Goal: Task Accomplishment & Management: Use online tool/utility

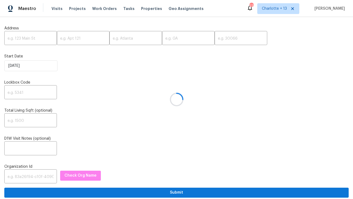
click at [21, 39] on div at bounding box center [176, 99] width 353 height 199
click at [21, 39] on input "text" at bounding box center [30, 38] width 53 height 13
paste input "[STREET_ADDRESS]"
click at [45, 38] on input "[STREET_ADDRESS]" at bounding box center [30, 38] width 53 height 13
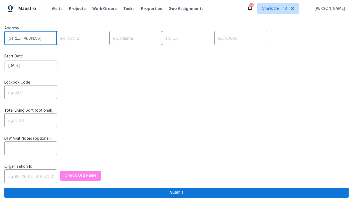
click at [45, 38] on input "[STREET_ADDRESS]" at bounding box center [30, 38] width 53 height 13
type input "[STREET_ADDRESS]"
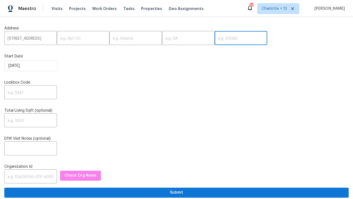
scroll to position [0, 0]
click at [215, 42] on input "text" at bounding box center [241, 38] width 53 height 13
paste input "30331"
type input "30331"
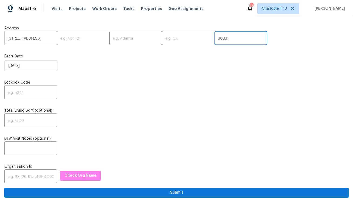
click at [36, 39] on input "[STREET_ADDRESS]" at bounding box center [30, 38] width 53 height 13
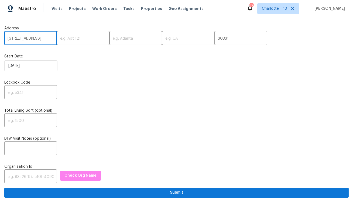
click at [36, 39] on input "[STREET_ADDRESS]" at bounding box center [30, 38] width 53 height 13
type input "[STREET_ADDRESS]"
click at [122, 40] on input "text" at bounding box center [136, 38] width 53 height 13
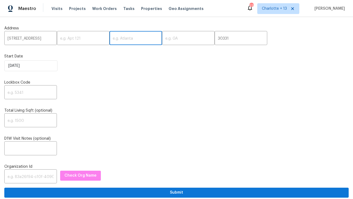
paste input "[GEOGRAPHIC_DATA]"
type input "[GEOGRAPHIC_DATA]"
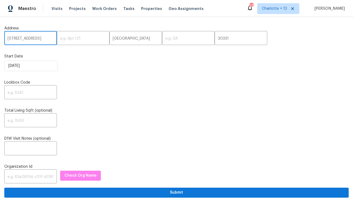
click at [31, 39] on input "[STREET_ADDRESS]" at bounding box center [30, 38] width 53 height 13
click at [48, 38] on input "[STREET_ADDRESS]" at bounding box center [30, 38] width 53 height 13
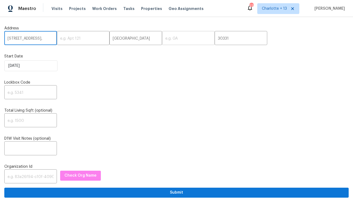
type input "[STREET_ADDRESS],"
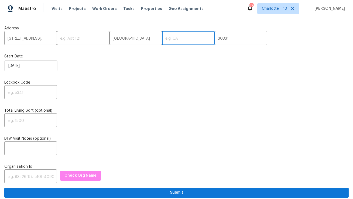
scroll to position [0, 0]
click at [162, 39] on input "text" at bounding box center [188, 38] width 53 height 13
paste input "GA"
type input "GA"
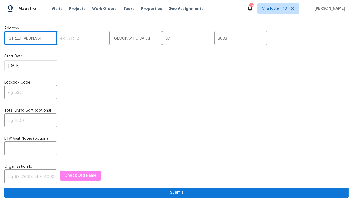
click at [40, 40] on input "[STREET_ADDRESS]," at bounding box center [30, 38] width 53 height 13
click at [50, 39] on input "[STREET_ADDRESS]," at bounding box center [30, 38] width 53 height 13
type input "[STREET_ADDRESS]"
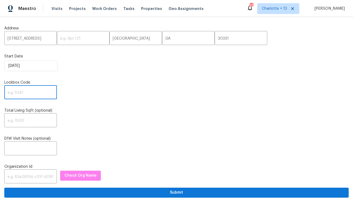
click at [23, 92] on input "text" at bounding box center [30, 93] width 53 height 13
paste input "0037"
type input "0037"
click at [33, 176] on input "text" at bounding box center [30, 177] width 53 height 13
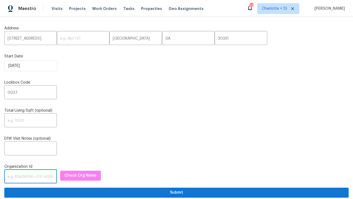
paste input "1349d153-b359-4f9b-b4dd-758ff939cc37"
type input "1349d153-b359-4f9b-b4dd-758ff939cc37"
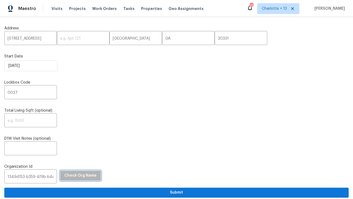
click at [75, 178] on span "Check Org Name" at bounding box center [80, 175] width 32 height 7
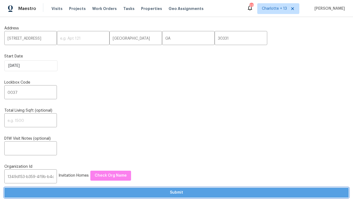
click at [86, 193] on span "Submit" at bounding box center [177, 192] width 336 height 7
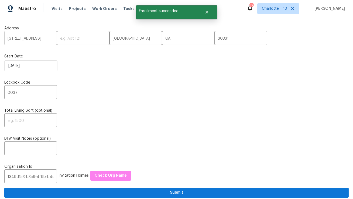
click at [30, 42] on input "[STREET_ADDRESS]" at bounding box center [30, 38] width 53 height 13
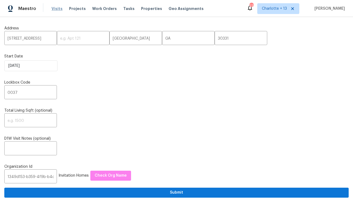
click at [53, 9] on span "Visits" at bounding box center [57, 8] width 11 height 5
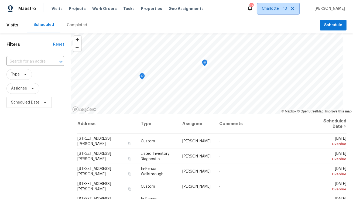
click at [286, 6] on span "Charlotte + 13" at bounding box center [274, 8] width 25 height 5
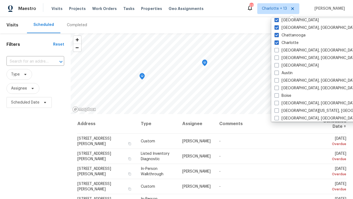
scroll to position [98, 0]
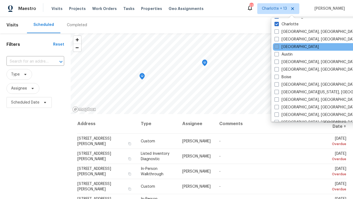
click at [283, 46] on label "[GEOGRAPHIC_DATA]" at bounding box center [297, 46] width 44 height 5
click at [278, 46] on input "[GEOGRAPHIC_DATA]" at bounding box center [277, 46] width 4 height 4
checkbox input "true"
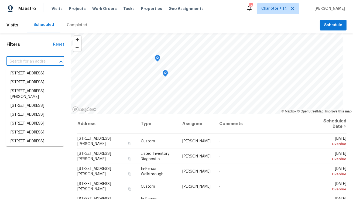
click at [28, 63] on input "text" at bounding box center [27, 61] width 43 height 8
paste input "[STREET_ADDRESS]"
type input "[STREET_ADDRESS]"
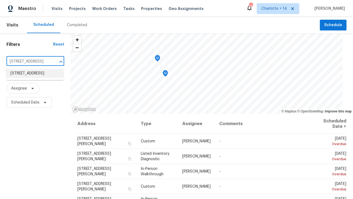
click at [29, 71] on li "[STREET_ADDRESS]" at bounding box center [34, 73] width 57 height 9
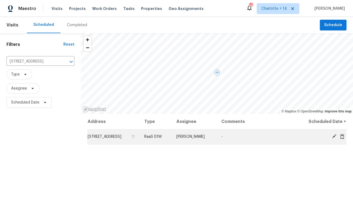
click at [342, 139] on icon at bounding box center [342, 136] width 4 height 5
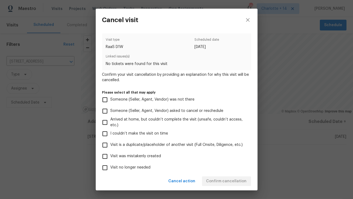
click at [162, 156] on label "Visit was mistakenly created" at bounding box center [173, 156] width 148 height 11
click at [111, 156] on input "Visit was mistakenly created" at bounding box center [104, 156] width 11 height 11
checkbox input "true"
click at [221, 179] on span "Confirm cancellation" at bounding box center [226, 181] width 40 height 7
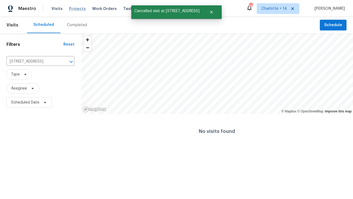
click at [70, 7] on span "Projects" at bounding box center [77, 8] width 17 height 5
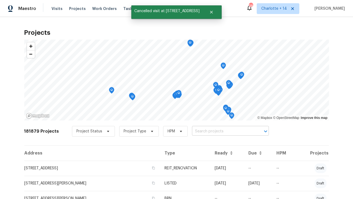
click at [198, 133] on input "text" at bounding box center [223, 131] width 62 height 8
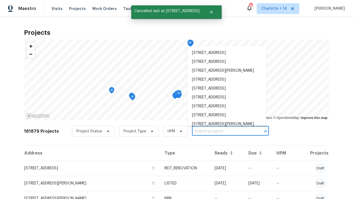
paste input "[STREET_ADDRESS]"
type input "[STREET_ADDRESS]"
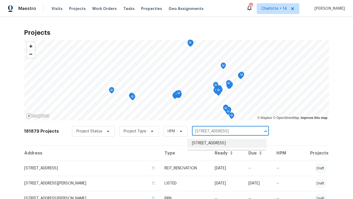
click at [200, 143] on li "[STREET_ADDRESS]" at bounding box center [227, 143] width 78 height 9
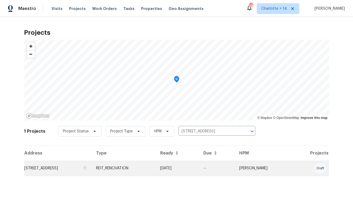
click at [78, 170] on td "[STREET_ADDRESS]" at bounding box center [58, 168] width 68 height 15
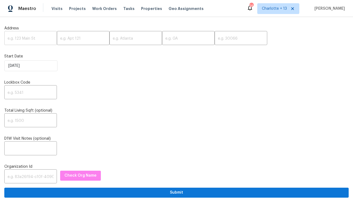
click at [25, 39] on input "text" at bounding box center [30, 38] width 53 height 13
paste input "[STREET_ADDRESS][PERSON_NAME]"
click at [45, 38] on input "6527 Hopper Rd, Houston, TX 77016" at bounding box center [30, 38] width 53 height 13
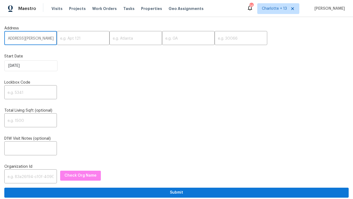
scroll to position [0, 11]
type input "6527 Hopper Rd, Houston, TX"
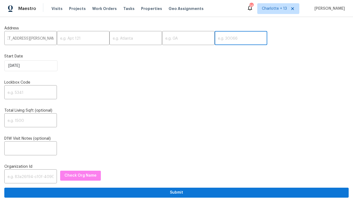
scroll to position [0, 0]
click at [215, 38] on input "text" at bounding box center [241, 38] width 53 height 13
paste input "77016"
type input "77016"
click at [41, 38] on input "6527 Hopper Rd, Houston, TX" at bounding box center [30, 38] width 53 height 13
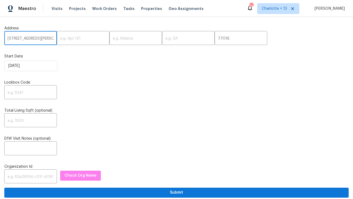
click at [41, 38] on input "6527 Hopper Rd, Houston, TX" at bounding box center [30, 38] width 53 height 13
type input "6527 Hopper Rd,, TX"
click at [130, 40] on input "text" at bounding box center [136, 38] width 53 height 13
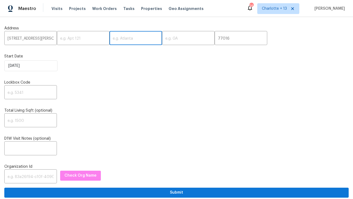
paste input "[GEOGRAPHIC_DATA]"
type input "[GEOGRAPHIC_DATA]"
click at [41, 38] on input "6527 Hopper Rd,, TX" at bounding box center [30, 38] width 53 height 13
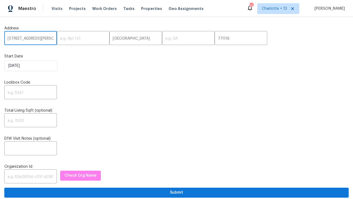
click at [41, 38] on input "6527 Hopper Rd,, TX" at bounding box center [30, 38] width 53 height 13
type input "6527 Hopper Rd,,"
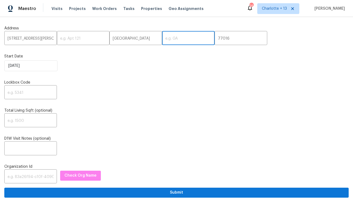
click at [164, 39] on input "text" at bounding box center [188, 38] width 53 height 13
paste input "TX"
type input "TX"
click at [41, 38] on input "6527 Hopper Rd,," at bounding box center [30, 38] width 53 height 13
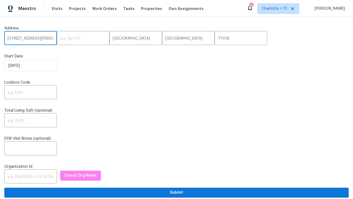
type input "6527 Hopper Rd"
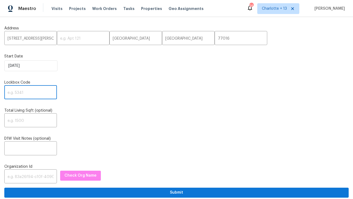
click at [18, 93] on input "text" at bounding box center [30, 93] width 53 height 13
paste input "3046"
type input "3046"
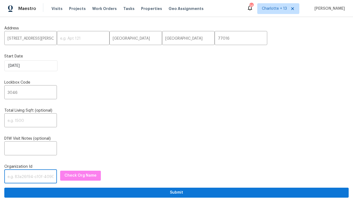
click at [22, 177] on input "text" at bounding box center [30, 177] width 53 height 13
paste input "1349d153-b359-4f9b-b4dd-758ff939cc37"
type input "1349d153-b359-4f9b-b4dd-758ff939cc37"
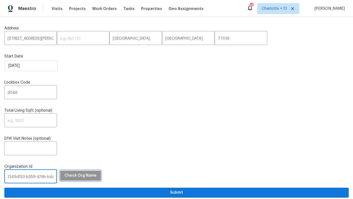
click at [80, 176] on span "Check Org Name" at bounding box center [80, 175] width 32 height 7
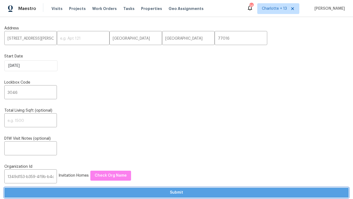
click at [94, 192] on span "Submit" at bounding box center [177, 192] width 336 height 7
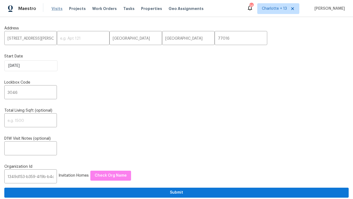
click at [53, 9] on span "Visits" at bounding box center [57, 8] width 11 height 5
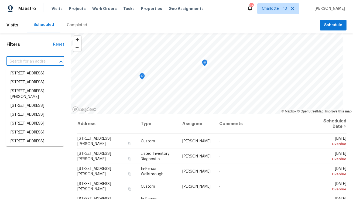
click at [37, 59] on input "text" at bounding box center [27, 61] width 43 height 8
click at [284, 8] on span "Charlotte + 13" at bounding box center [274, 8] width 25 height 5
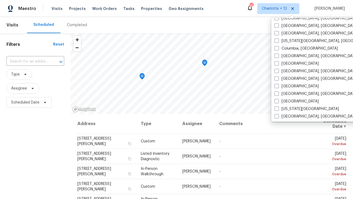
scroll to position [189, 0]
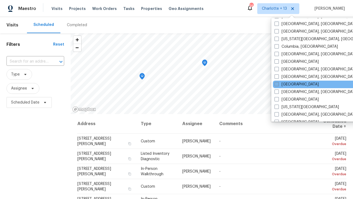
click at [289, 84] on label "[GEOGRAPHIC_DATA]" at bounding box center [297, 84] width 44 height 5
click at [278, 84] on input "[GEOGRAPHIC_DATA]" at bounding box center [277, 84] width 4 height 4
checkbox input "true"
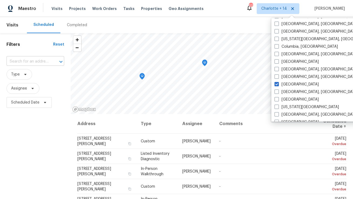
click at [23, 62] on input "text" at bounding box center [27, 61] width 43 height 8
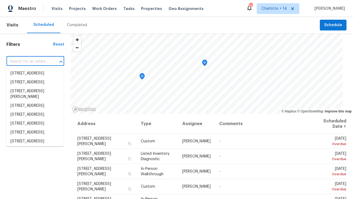
paste input "Address: 6527 Hopper Rd, Houston, TX 77016 Type of request: Listed Property Req…"
type input "Address: 6527 Hopper Rd, Houston, TX 77016 Type of request: Listed Property Req…"
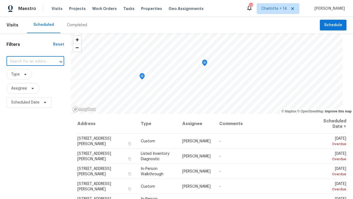
click at [22, 64] on input "text" at bounding box center [27, 61] width 43 height 8
paste input "6527 Hopper Rd, Houston, TX 77016"
type input "6527 Hopper Rd, Houston, TX 77016"
click at [15, 76] on li "6527 Hopper Rd, Houston, TX 77016" at bounding box center [34, 76] width 57 height 15
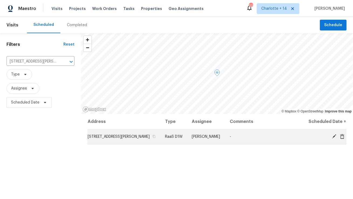
click at [343, 137] on icon at bounding box center [342, 136] width 4 height 5
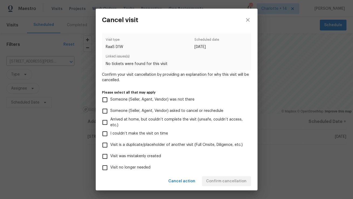
click at [155, 158] on span "Visit was mistakenly created" at bounding box center [136, 156] width 51 height 6
click at [111, 158] on input "Visit was mistakenly created" at bounding box center [104, 156] width 11 height 11
checkbox input "true"
click at [219, 178] on span "Confirm cancellation" at bounding box center [226, 181] width 40 height 7
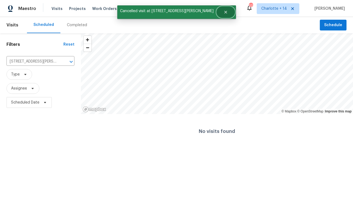
click at [217, 12] on button "Close" at bounding box center [226, 12] width 18 height 11
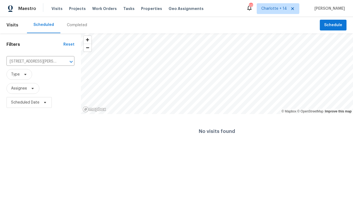
click at [73, 12] on div "Visits Projects Work Orders Tasks Properties Geo Assignments" at bounding box center [131, 8] width 159 height 11
click at [76, 9] on span "Projects" at bounding box center [77, 8] width 17 height 5
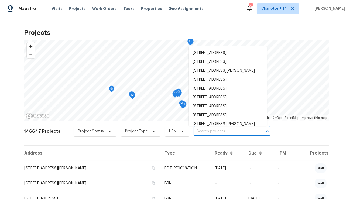
click at [198, 131] on input "text" at bounding box center [225, 131] width 62 height 8
paste input "6527 Hopper Rd, Houston, TX 77016"
type input "6527 Hopper Rd, Houston, TX 77016"
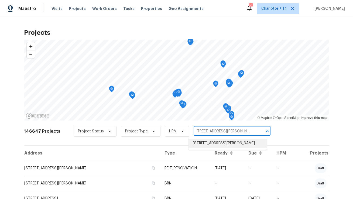
click at [200, 142] on li "6527 Hopper Rd, Houston, TX 77016" at bounding box center [228, 143] width 78 height 9
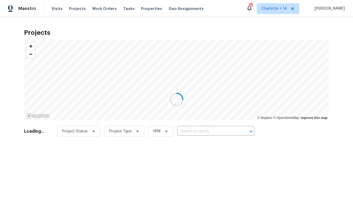
type input "6527 Hopper Rd, Houston, TX 77016"
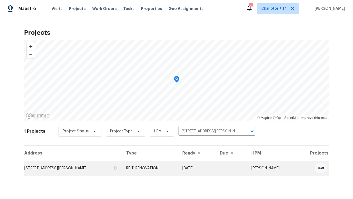
click at [57, 165] on td "6527 Hopper Rd, Houston, TX 77016" at bounding box center [73, 168] width 98 height 15
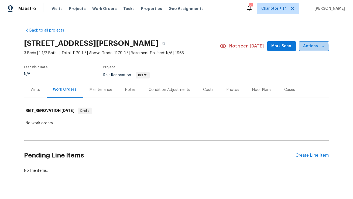
click at [310, 48] on span "Actions" at bounding box center [313, 46] width 21 height 7
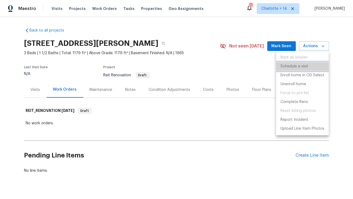
click at [292, 67] on p "Schedule a visit" at bounding box center [295, 67] width 28 height 6
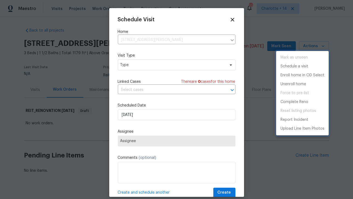
click at [135, 69] on div at bounding box center [176, 99] width 353 height 199
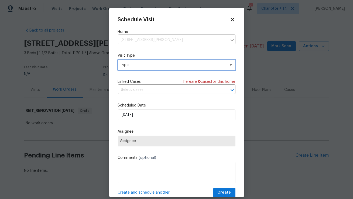
click at [135, 67] on span "Type" at bounding box center [172, 64] width 105 height 5
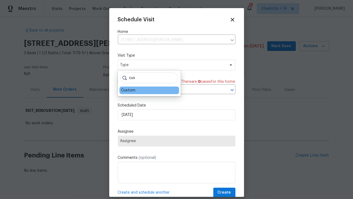
type input "cus"
click at [128, 91] on div "Custom" at bounding box center [128, 90] width 14 height 5
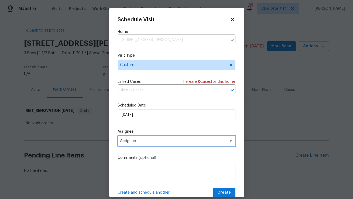
click at [128, 139] on span "Assignee" at bounding box center [173, 141] width 106 height 4
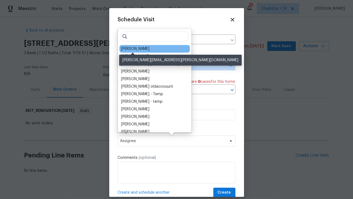
click at [142, 50] on div "Joseph Wolfe" at bounding box center [135, 48] width 28 height 5
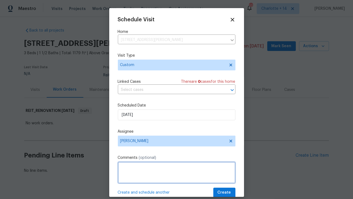
click at [132, 166] on textarea at bounding box center [177, 173] width 118 height 22
paste textarea "The door handle from the kitchen to the garage is broken and may need replaceme…"
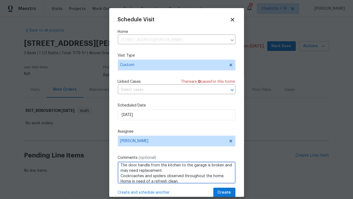
scroll to position [18, 0]
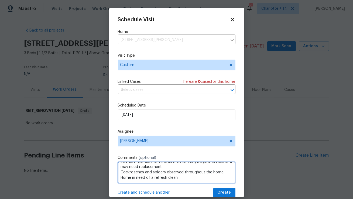
paste textarea "Access instructions: Igloo 50165363 //combo 3046"
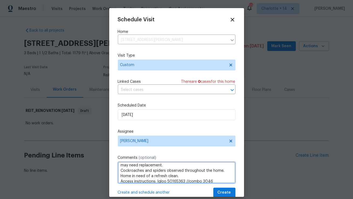
type textarea "RaaS project - PROVIDE QUOTE ONLY The door handle from the kitchen to the garag…"
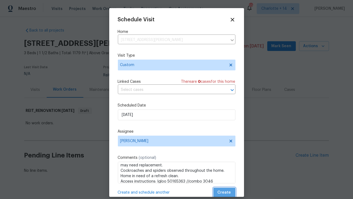
click at [226, 195] on span "Create" at bounding box center [224, 192] width 13 height 7
